Goal: Task Accomplishment & Management: Manage account settings

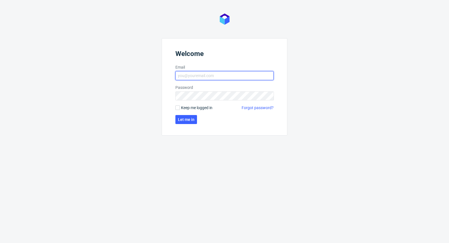
type input "[PERSON_NAME][EMAIL_ADDRESS][PERSON_NAME][DOMAIN_NAME]"
click at [190, 108] on span "Keep me logged in" at bounding box center [196, 108] width 31 height 6
click at [180, 108] on input "Keep me logged in" at bounding box center [177, 107] width 4 height 4
checkbox input "true"
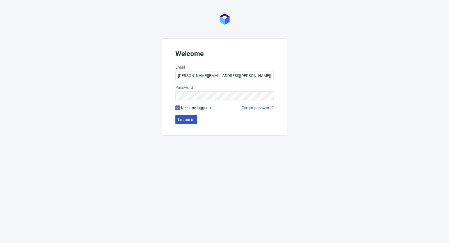
click at [187, 116] on button "Let me in" at bounding box center [186, 119] width 22 height 9
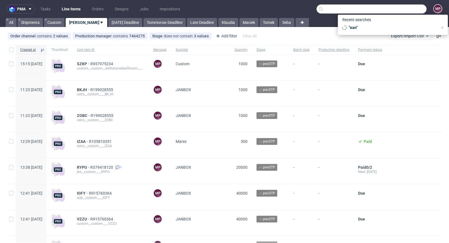
click at [395, 10] on input "text" at bounding box center [372, 8] width 110 height 9
paste input "UUUP"
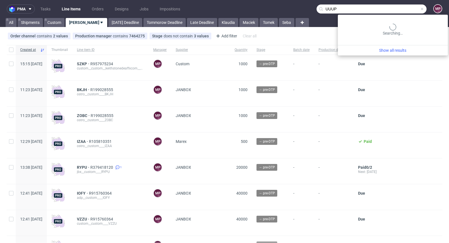
type input "UUUP"
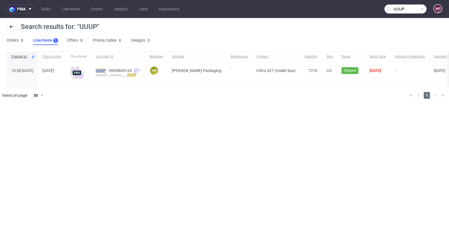
click at [106, 71] on mark "UUUP" at bounding box center [101, 70] width 10 height 4
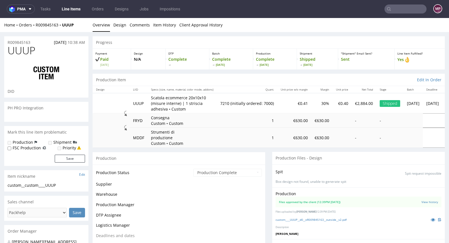
scroll to position [35, 0]
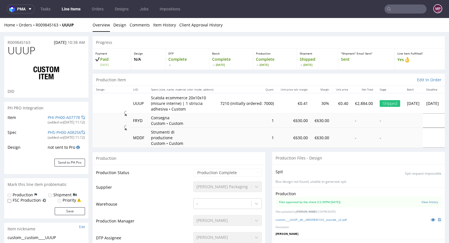
select select "in_progress"
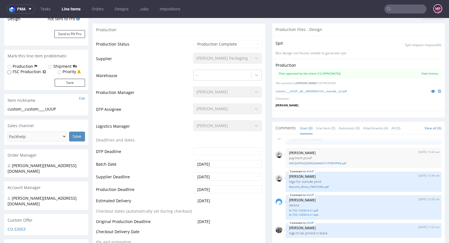
scroll to position [0, 0]
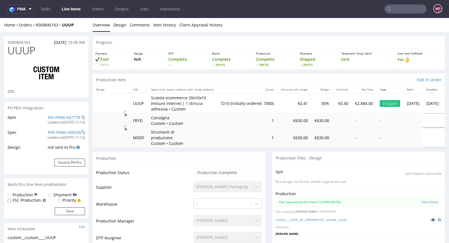
click at [431, 218] on icon at bounding box center [433, 219] width 4 height 4
drag, startPoint x: 78, startPoint y: 25, endPoint x: 34, endPoint y: 24, distance: 44.1
click at [34, 24] on div "Home Orders R009845163 UUUP" at bounding box center [46, 25] width 84 height 6
copy div "R009845163 UUUP"
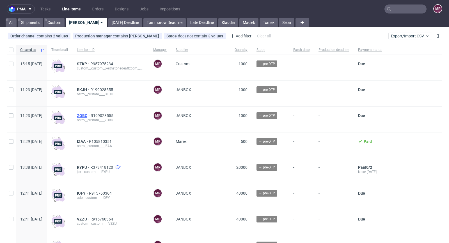
click at [91, 116] on span "ZOBC" at bounding box center [84, 115] width 14 height 4
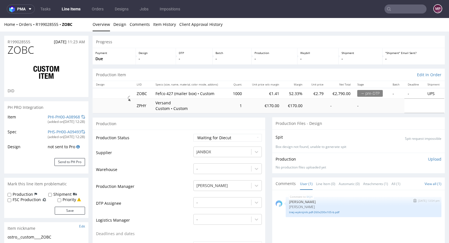
scroll to position [51, 0]
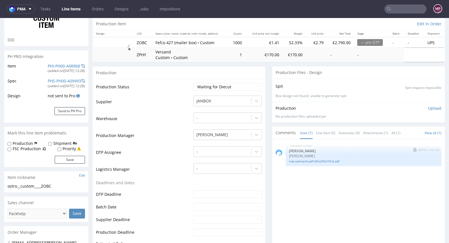
drag, startPoint x: 314, startPoint y: 154, endPoint x: 285, endPoint y: 154, distance: 28.6
click at [289, 154] on p "Siatka vendora" at bounding box center [363, 156] width 149 height 4
copy p "Siatka vendora"
click at [326, 131] on link "Line Item (0)" at bounding box center [325, 133] width 19 height 12
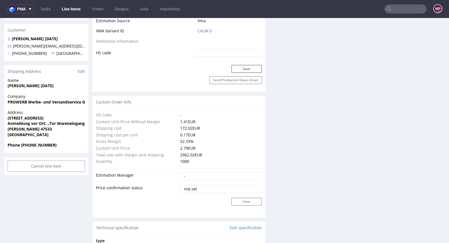
scroll to position [220, 0]
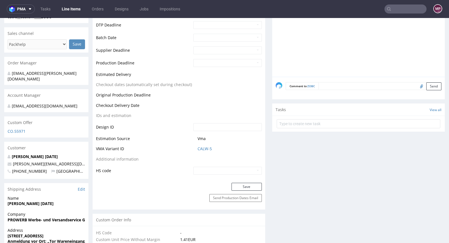
click at [329, 86] on textarea at bounding box center [380, 86] width 123 height 8
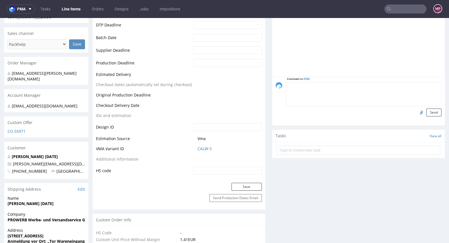
paste textarea "Siatka vendora"
type textarea "Siatka vendora"
click at [417, 108] on input "file" at bounding box center [421, 111] width 8 height 7
type input "C:\fakepath\zobc-364x314x125-b-wykrojnik.pdf"
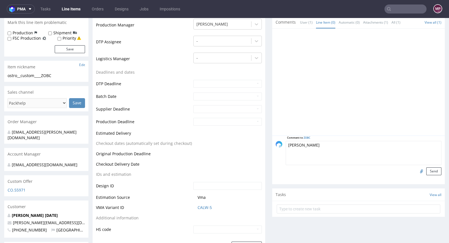
scroll to position [159, 0]
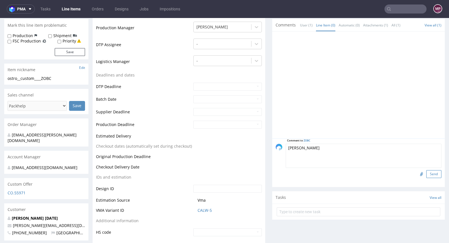
click at [426, 173] on button "Send" at bounding box center [433, 174] width 15 height 8
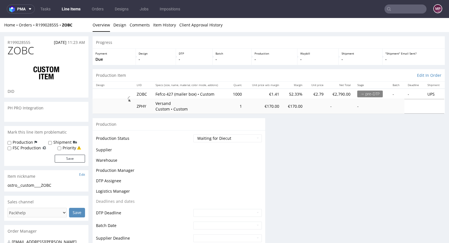
scroll to position [0, 0]
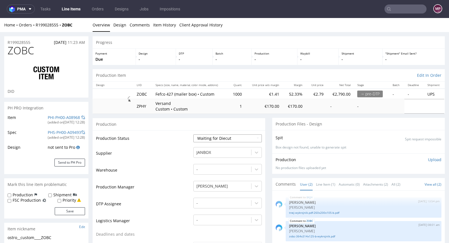
click at [231, 140] on select "Waiting for Artwork Waiting for Diecut Waiting for Mockup Waiting for DTP Waiti…" at bounding box center [227, 138] width 68 height 8
select select "pre_dtp_waiting_for_artwork"
click at [193, 134] on select "Waiting for Artwork Waiting for Diecut Waiting for Mockup Waiting for DTP Waiti…" at bounding box center [227, 138] width 68 height 8
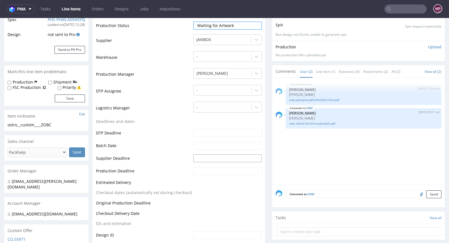
scroll to position [233, 0]
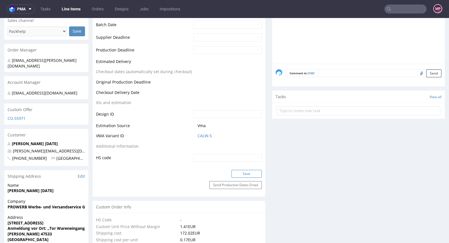
click at [251, 171] on button "Save" at bounding box center [247, 174] width 30 height 8
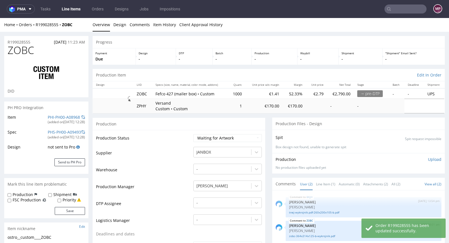
scroll to position [0, 0]
